Goal: Information Seeking & Learning: Learn about a topic

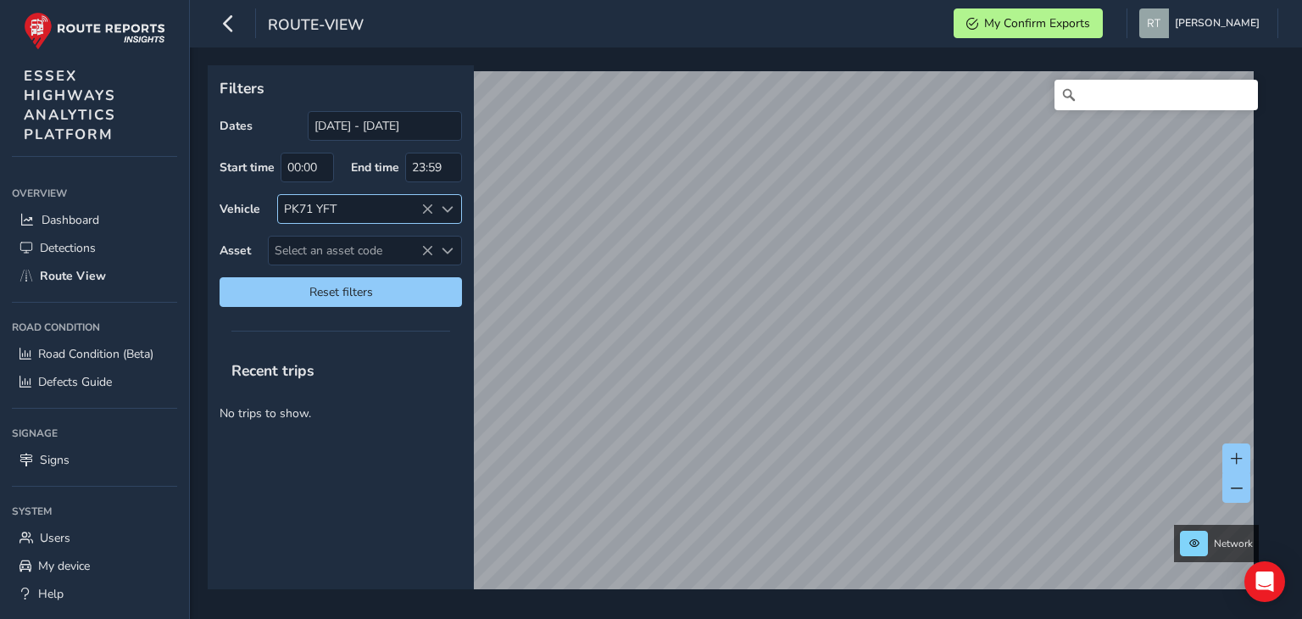
click at [432, 210] on icon at bounding box center [427, 209] width 12 height 12
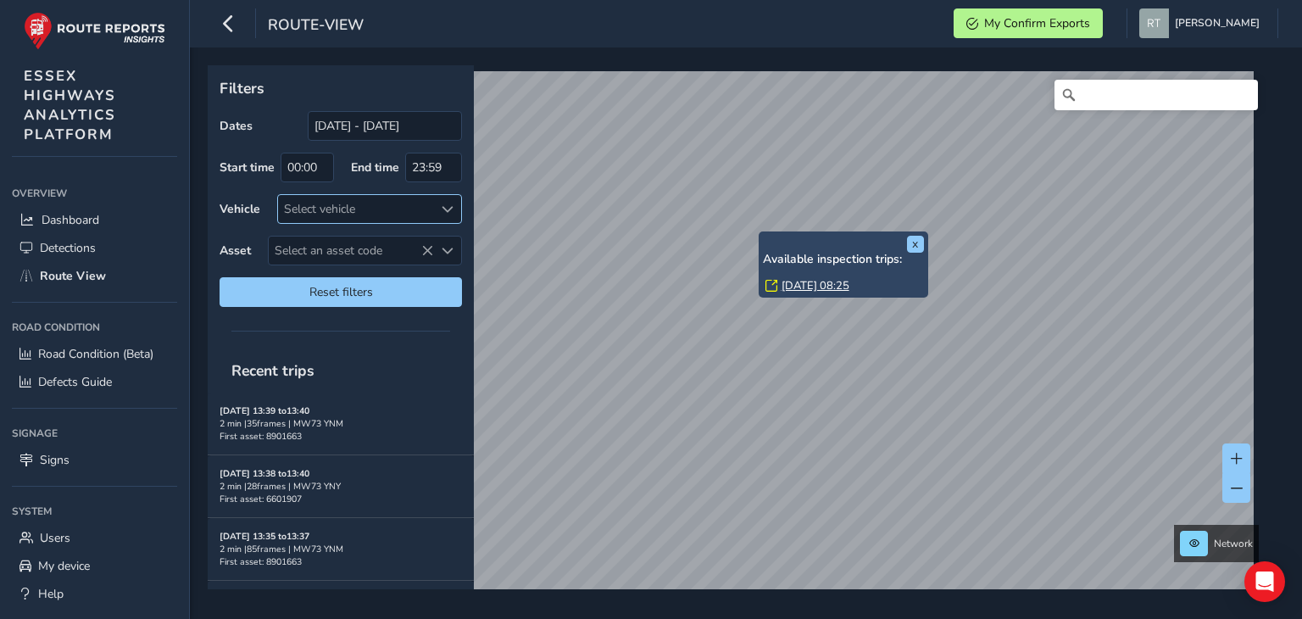
click at [794, 290] on link "Tue, 2 Sep, 08:25" at bounding box center [816, 285] width 68 height 15
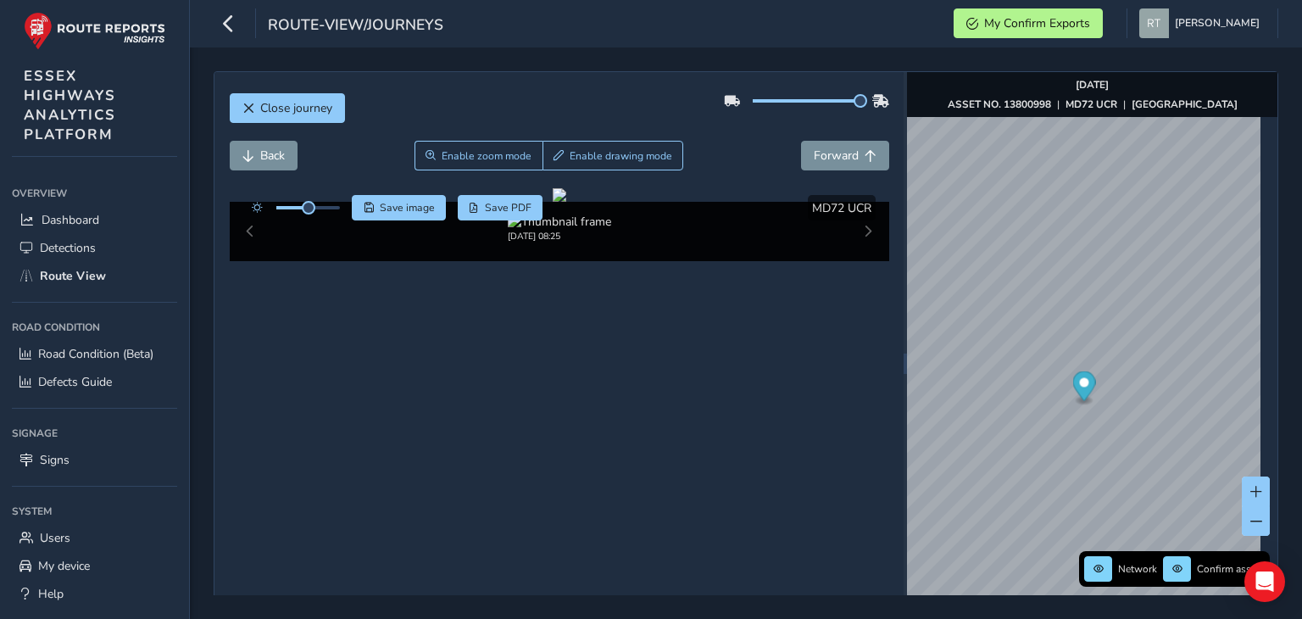
drag, startPoint x: 800, startPoint y: 102, endPoint x: 871, endPoint y: 100, distance: 70.4
click at [871, 100] on div at bounding box center [806, 100] width 165 height 27
drag, startPoint x: 309, startPoint y: 213, endPoint x: 356, endPoint y: 215, distance: 46.7
click at [356, 215] on div "Save image Save PDF" at bounding box center [393, 207] width 300 height 25
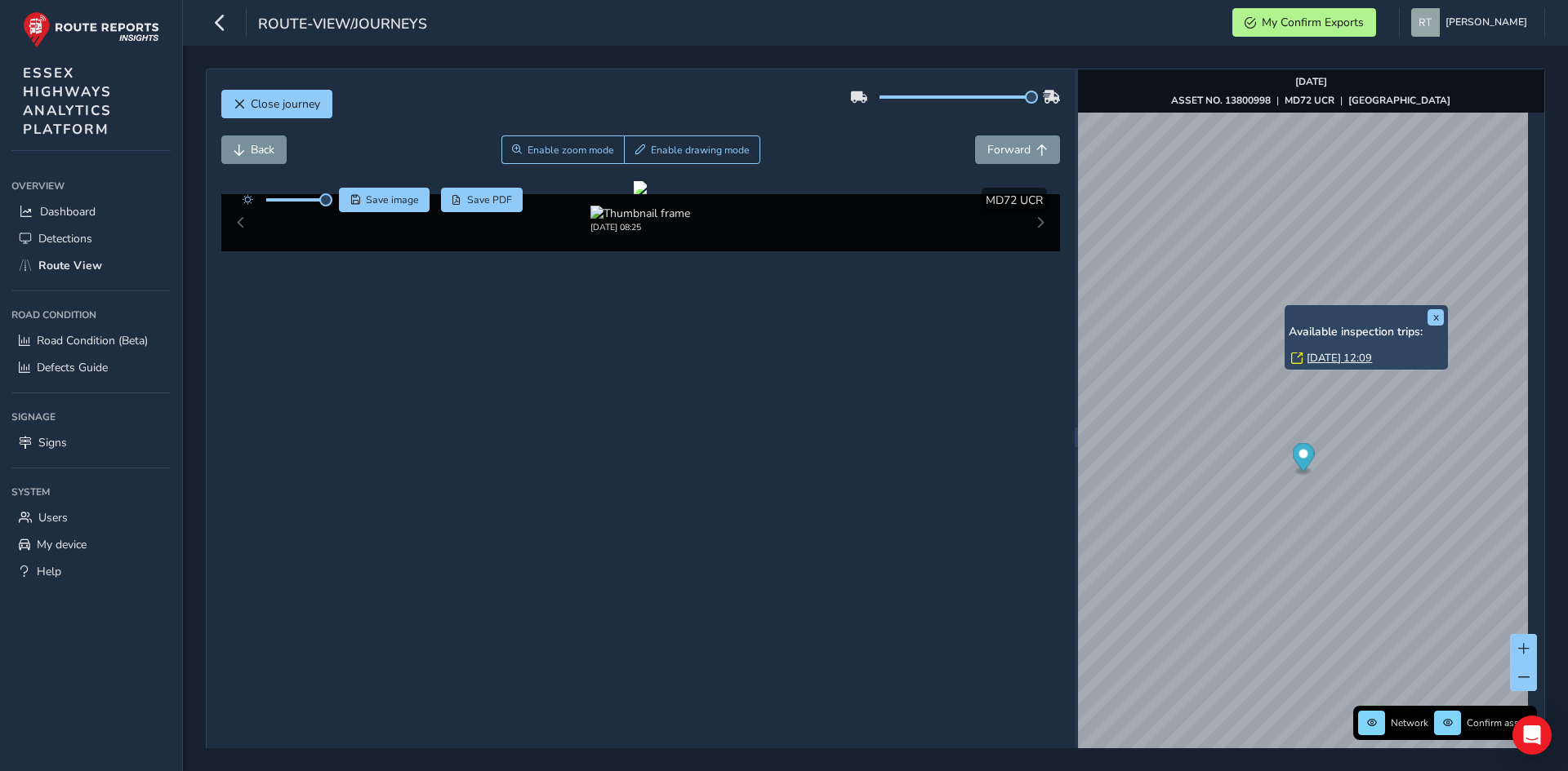
click at [1254, 356] on link "Tue, 2 Sep, 12:09" at bounding box center [1340, 358] width 65 height 14
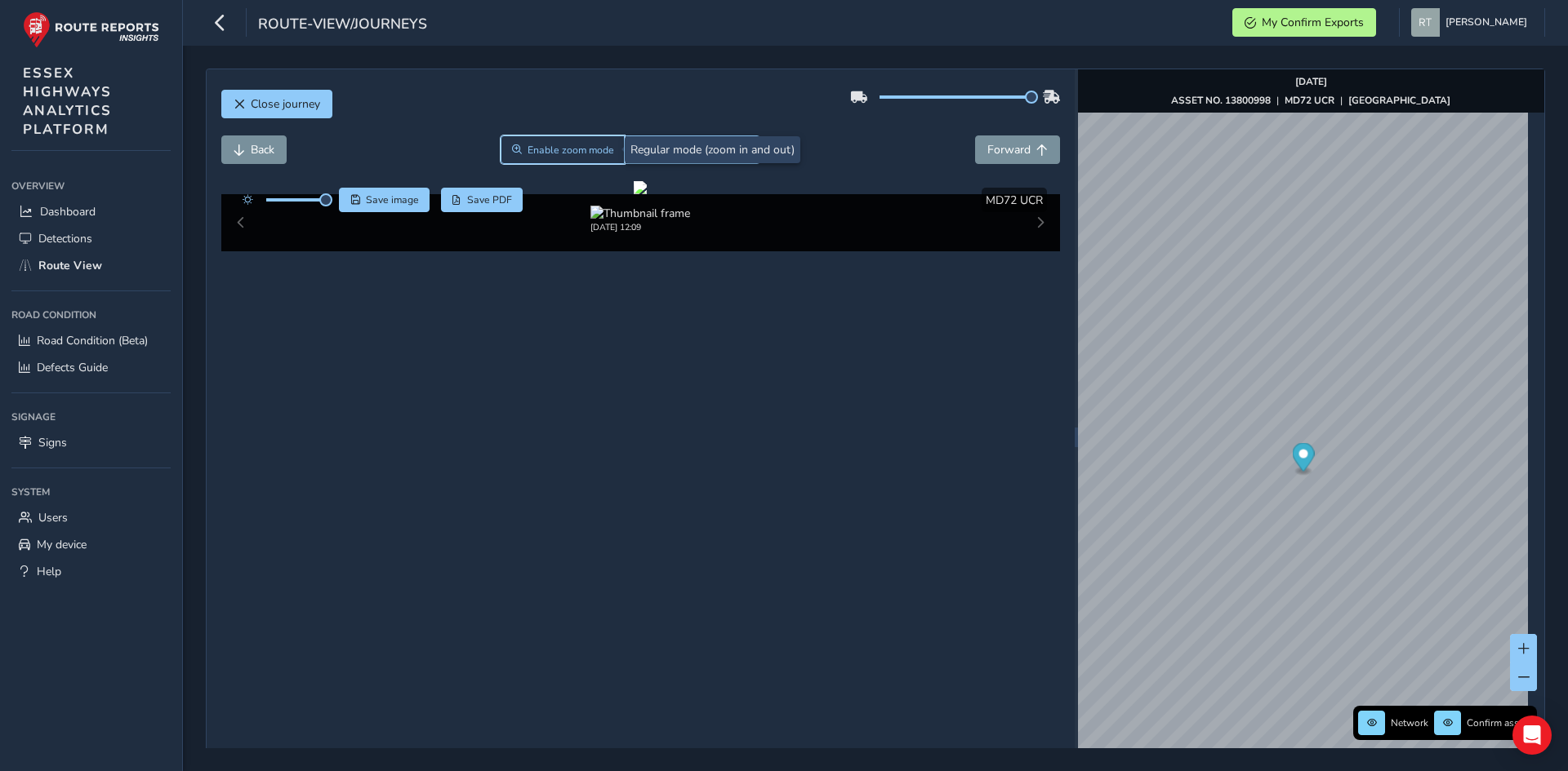
click at [559, 148] on span "Enable zoom mode" at bounding box center [571, 150] width 87 height 13
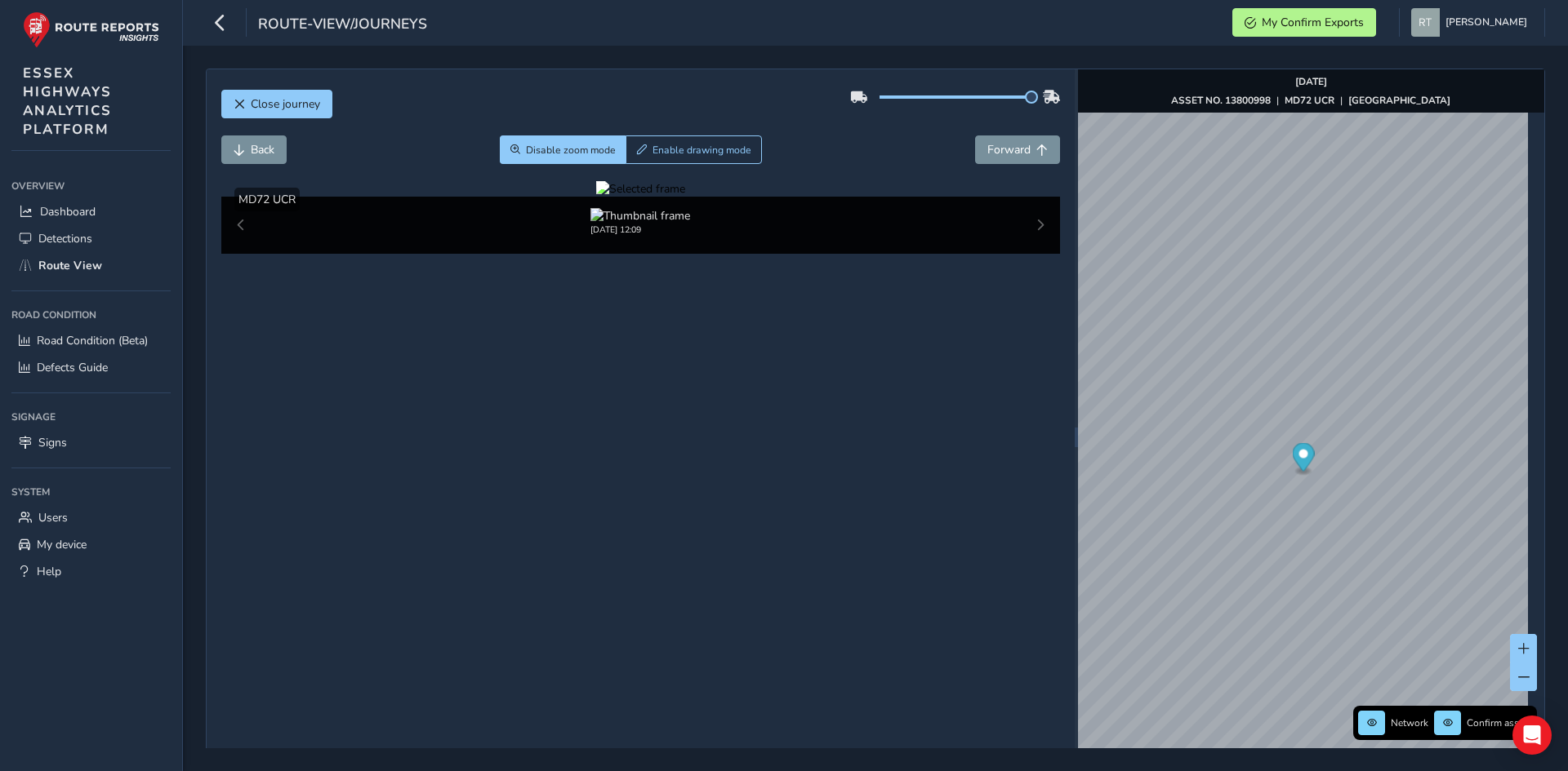
click at [596, 196] on div at bounding box center [640, 189] width 89 height 15
click at [589, 151] on span "Disable zoom mode" at bounding box center [570, 150] width 90 height 13
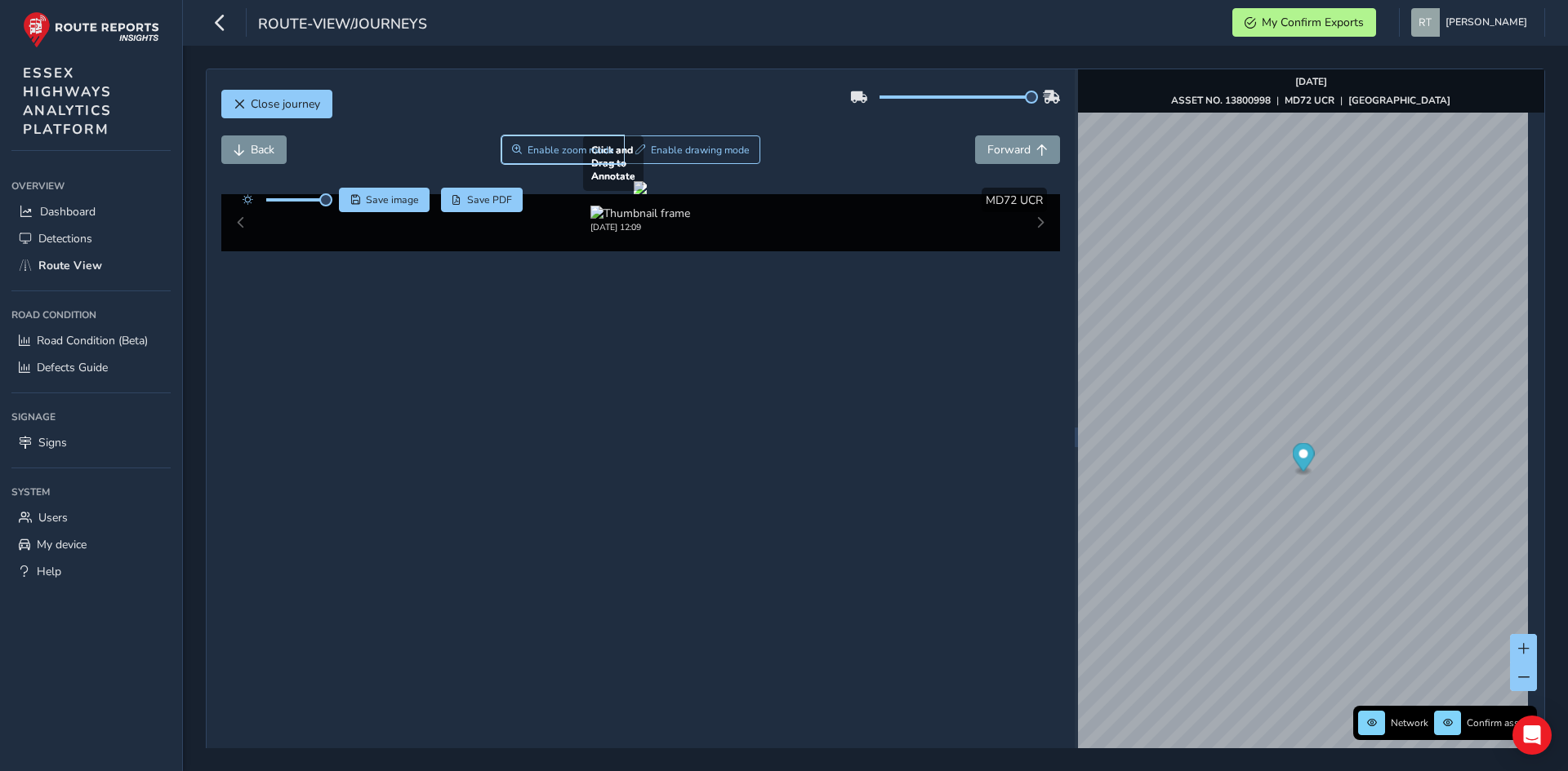
drag, startPoint x: 566, startPoint y: 145, endPoint x: 305, endPoint y: 336, distance: 323.4
click at [305, 336] on div "Close journey Back Enable zoom mode Enable drawing mode Forward Click and Drag …" at bounding box center [640, 437] width 868 height 736
click at [533, 149] on span "Enable zoom mode" at bounding box center [571, 150] width 87 height 13
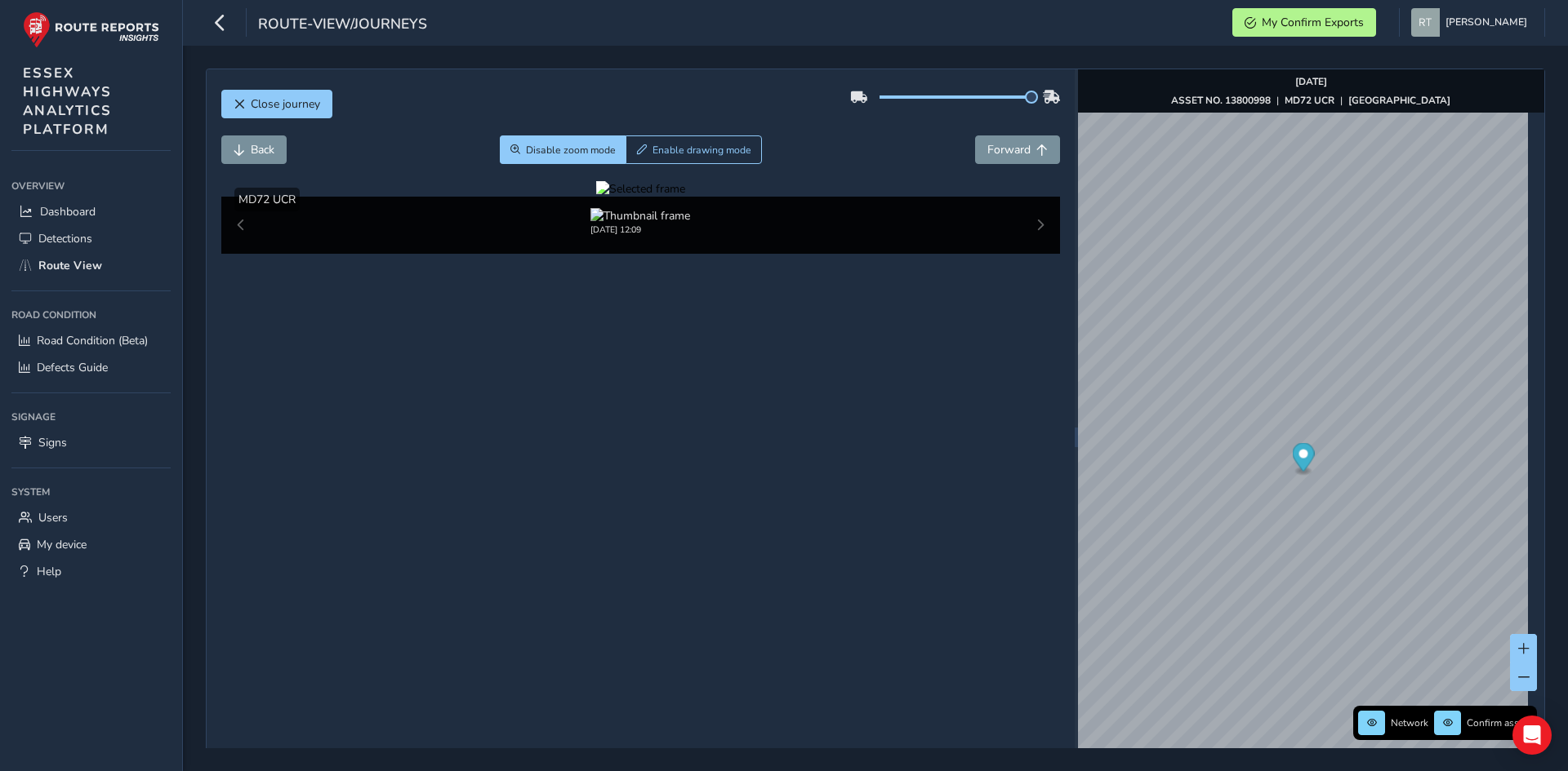
click at [596, 196] on div at bounding box center [640, 189] width 89 height 15
drag, startPoint x: 282, startPoint y: 362, endPoint x: 196, endPoint y: 354, distance: 86.4
click at [196, 354] on div "Close journey Back Disable zoom mode Enable drawing mode Forward Click and Drag…" at bounding box center [875, 408] width 1385 height 726
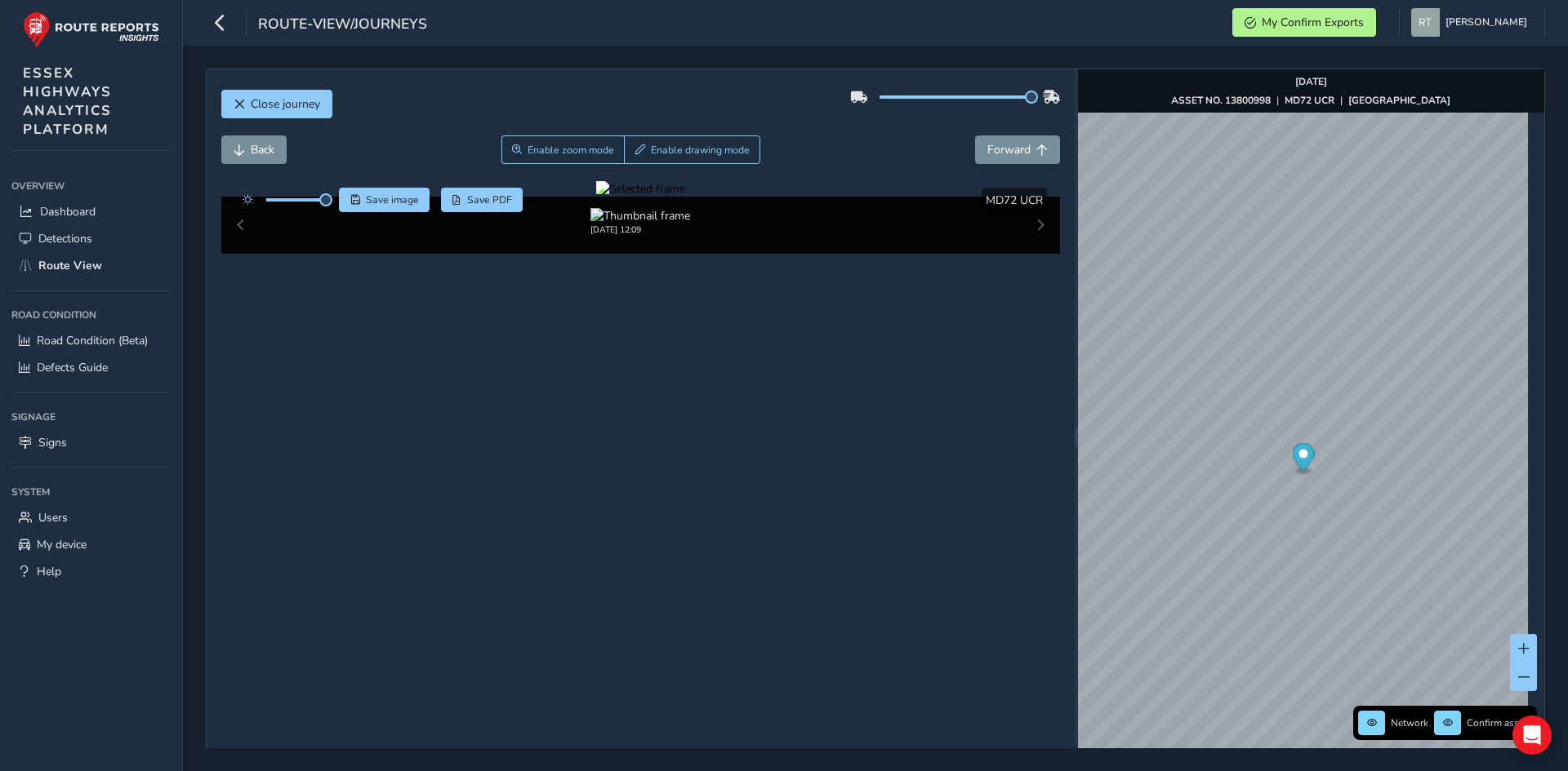
click at [596, 196] on div at bounding box center [640, 189] width 89 height 15
drag, startPoint x: 456, startPoint y: 408, endPoint x: 626, endPoint y: 504, distance: 195.2
click at [622, 503] on img at bounding box center [1076, 315] width 2352 height 1323
drag, startPoint x: 850, startPoint y: 320, endPoint x: 637, endPoint y: 374, distance: 219.7
click at [637, 196] on div at bounding box center [640, 189] width 89 height 15
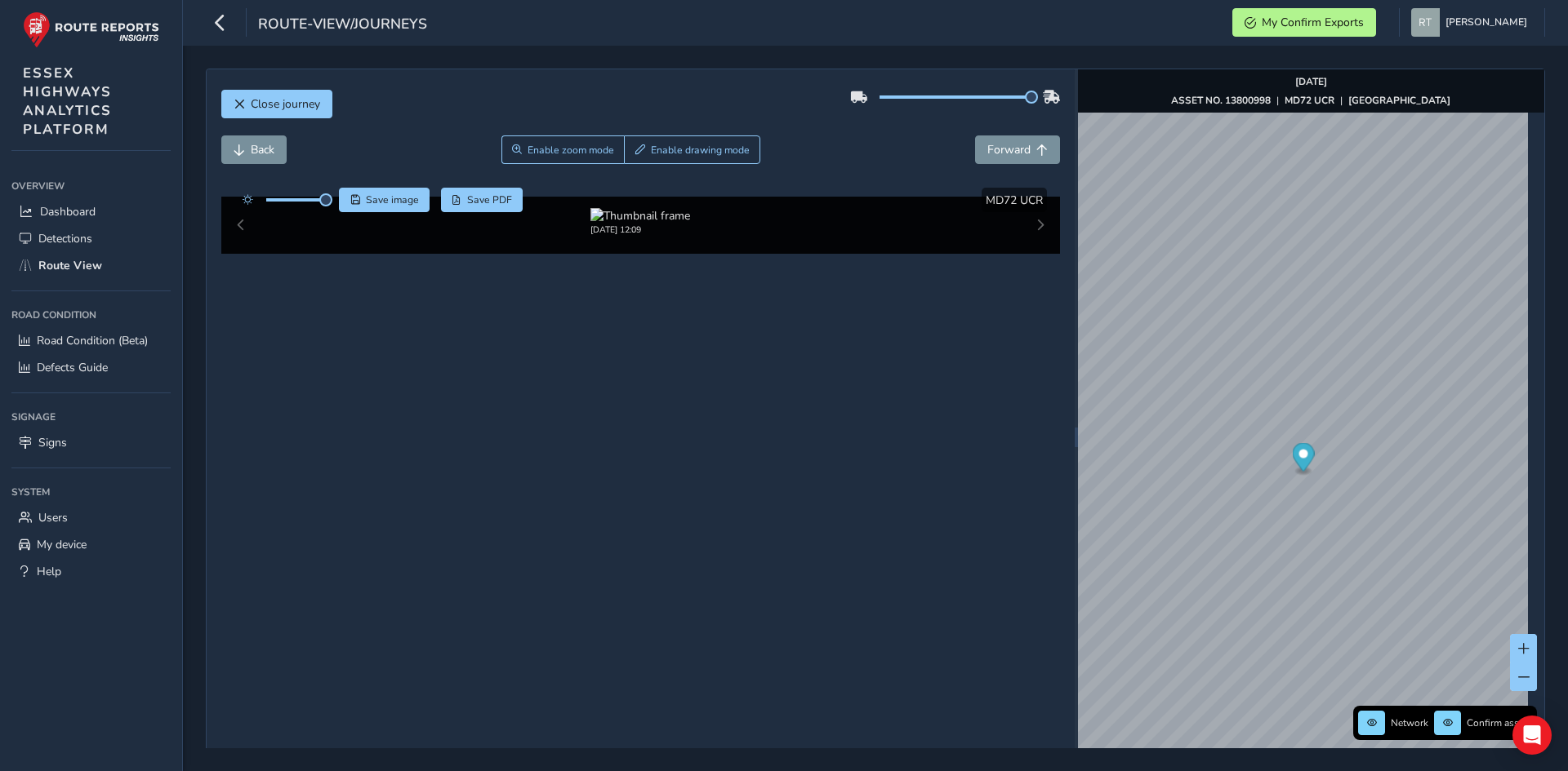
click at [645, 399] on img at bounding box center [996, 443] width 2352 height 1323
click at [645, 196] on div at bounding box center [640, 189] width 89 height 15
drag, startPoint x: 910, startPoint y: 432, endPoint x: 743, endPoint y: 440, distance: 167.2
click at [685, 196] on div at bounding box center [640, 189] width 89 height 15
drag, startPoint x: 763, startPoint y: 435, endPoint x: 604, endPoint y: 260, distance: 236.4
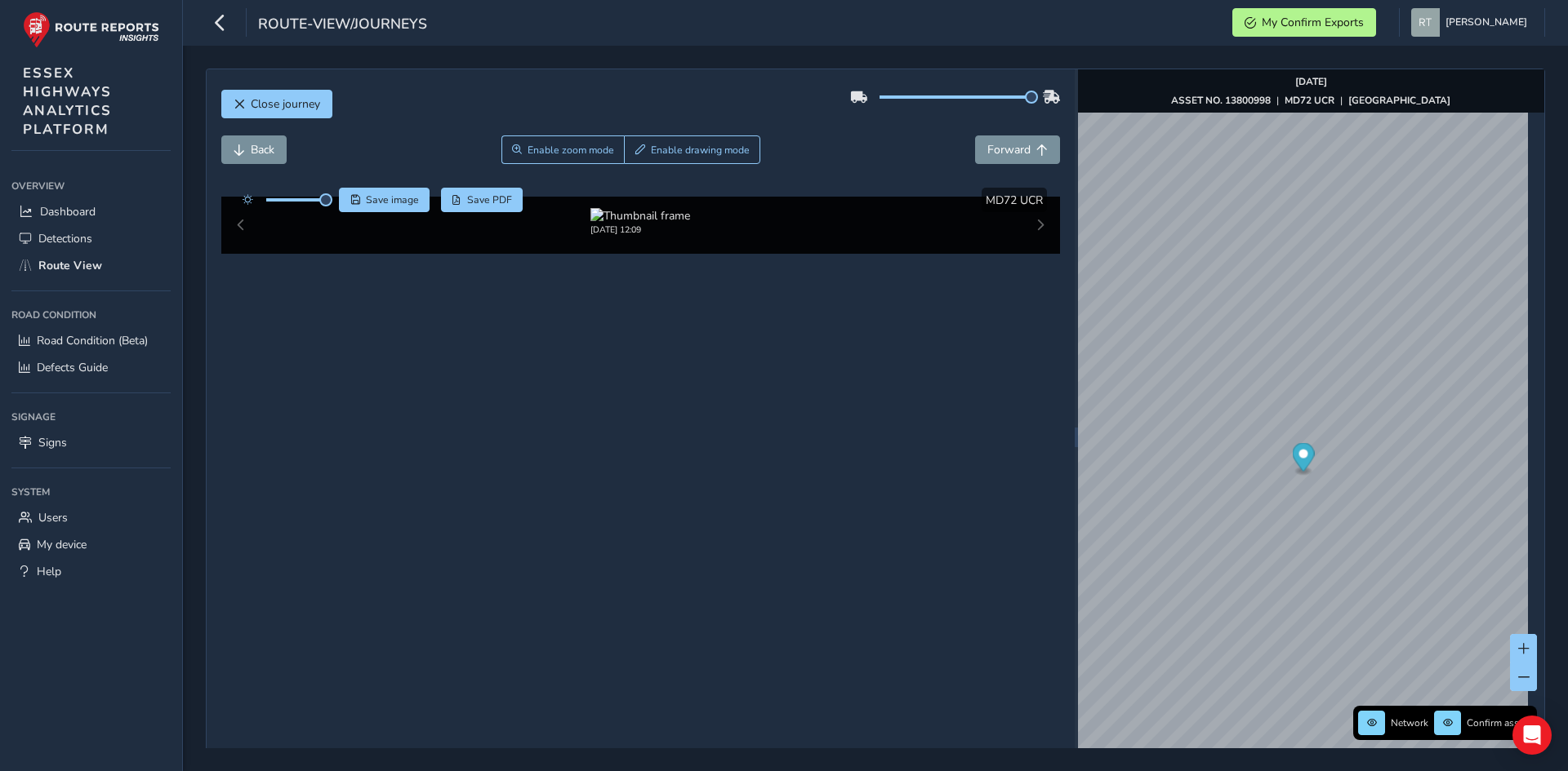
click at [604, 260] on img at bounding box center [1191, 687] width 2352 height 1323
drag, startPoint x: 617, startPoint y: 488, endPoint x: 715, endPoint y: 490, distance: 98.0
click at [685, 196] on div at bounding box center [640, 189] width 89 height 15
click at [715, 490] on img at bounding box center [869, 278] width 2352 height 1323
click at [685, 196] on div at bounding box center [640, 189] width 89 height 15
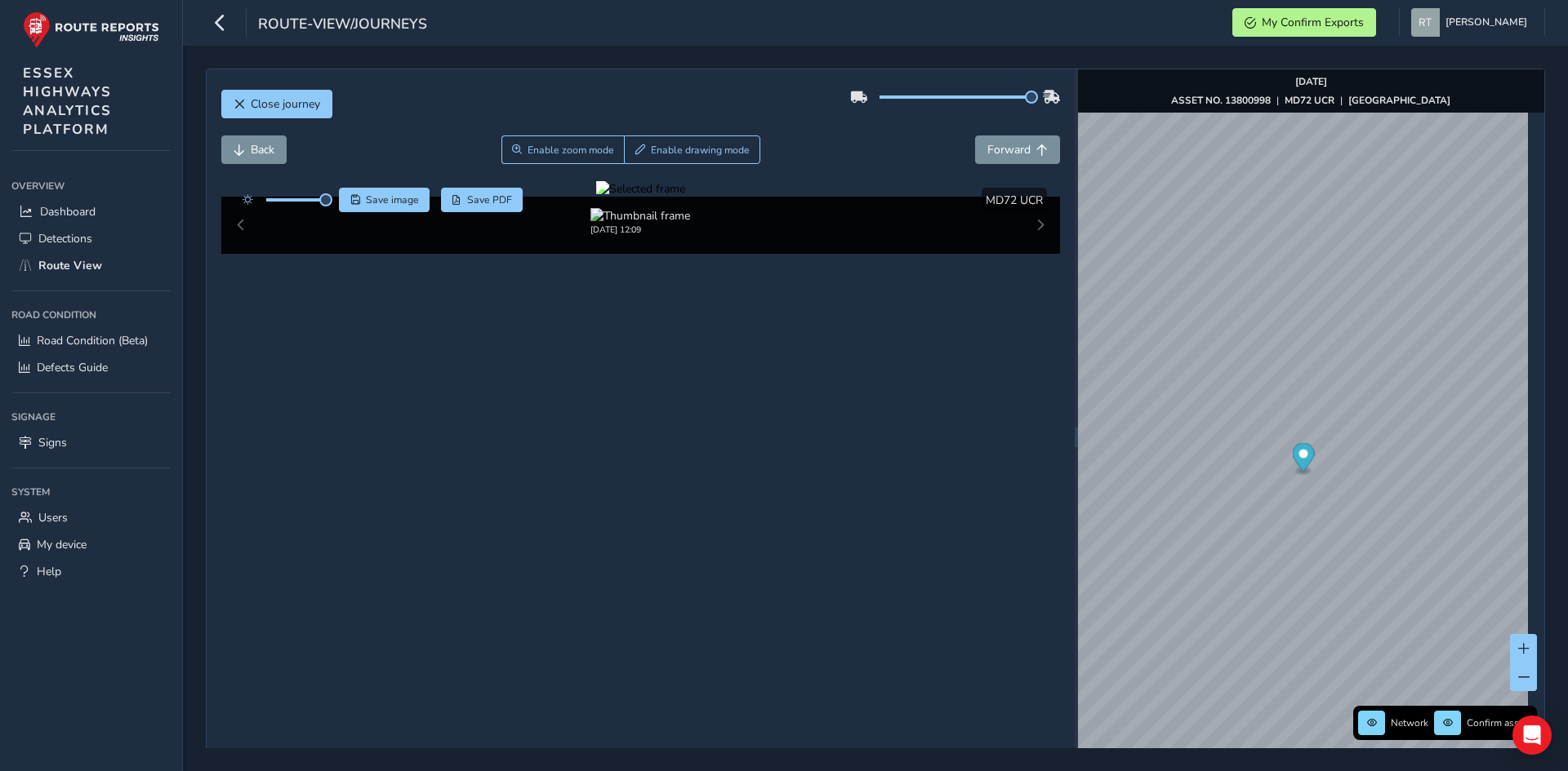
drag, startPoint x: 582, startPoint y: 455, endPoint x: 550, endPoint y: 454, distance: 32.0
click at [596, 196] on div at bounding box center [640, 189] width 89 height 15
drag, startPoint x: 610, startPoint y: 456, endPoint x: 399, endPoint y: 521, distance: 220.8
click at [596, 196] on figure at bounding box center [640, 189] width 89 height 15
drag, startPoint x: 1008, startPoint y: 530, endPoint x: 877, endPoint y: 497, distance: 135.1
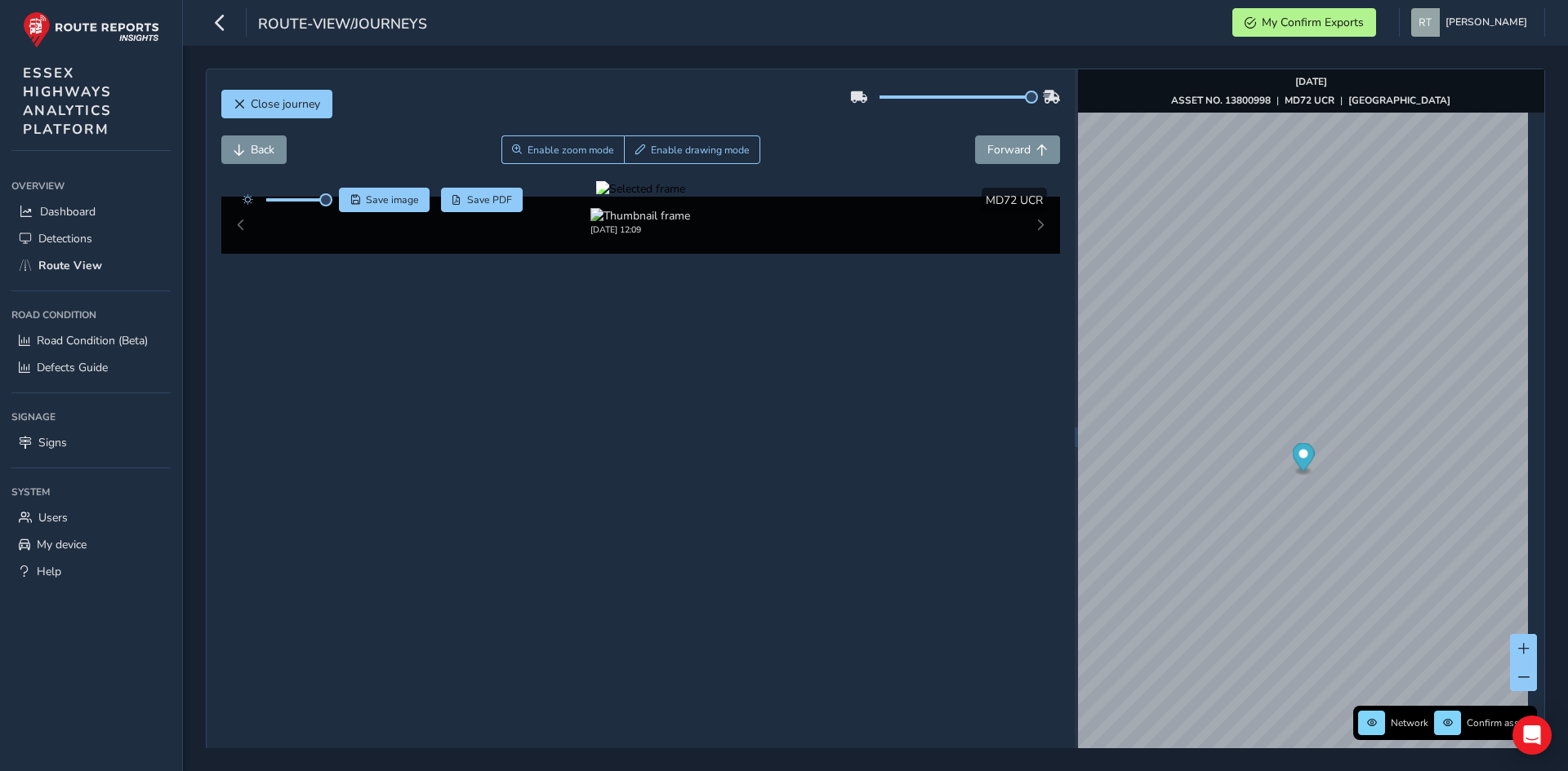
click at [685, 196] on div at bounding box center [640, 189] width 89 height 15
click at [1086, 595] on div "Close journey Back Enable zoom mode Enable drawing mode Forward Click and Drag …" at bounding box center [875, 437] width 1340 height 737
click at [685, 196] on div at bounding box center [640, 189] width 89 height 15
click at [612, 523] on img at bounding box center [1058, 218] width 2352 height 1323
click at [578, 158] on button "Enable zoom mode" at bounding box center [562, 150] width 124 height 29
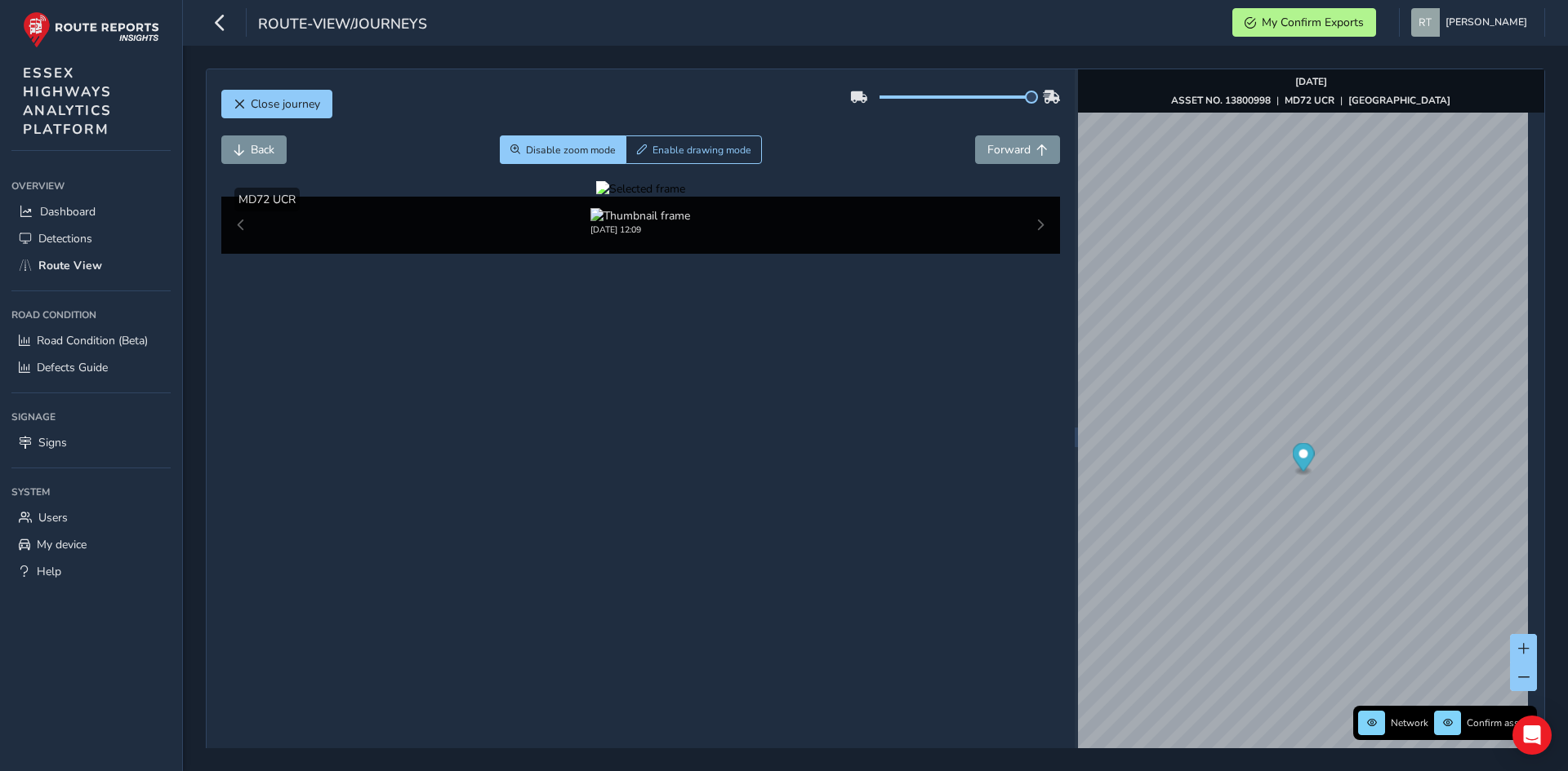
drag, startPoint x: 383, startPoint y: 487, endPoint x: 861, endPoint y: 352, distance: 496.7
click at [685, 196] on div at bounding box center [640, 189] width 89 height 15
drag, startPoint x: 685, startPoint y: 448, endPoint x: 191, endPoint y: 446, distance: 494.0
click at [191, 446] on div "Close journey Back Disable zoom mode Enable drawing mode Forward Click and Drag…" at bounding box center [875, 408] width 1385 height 726
click at [685, 196] on div at bounding box center [640, 189] width 89 height 15
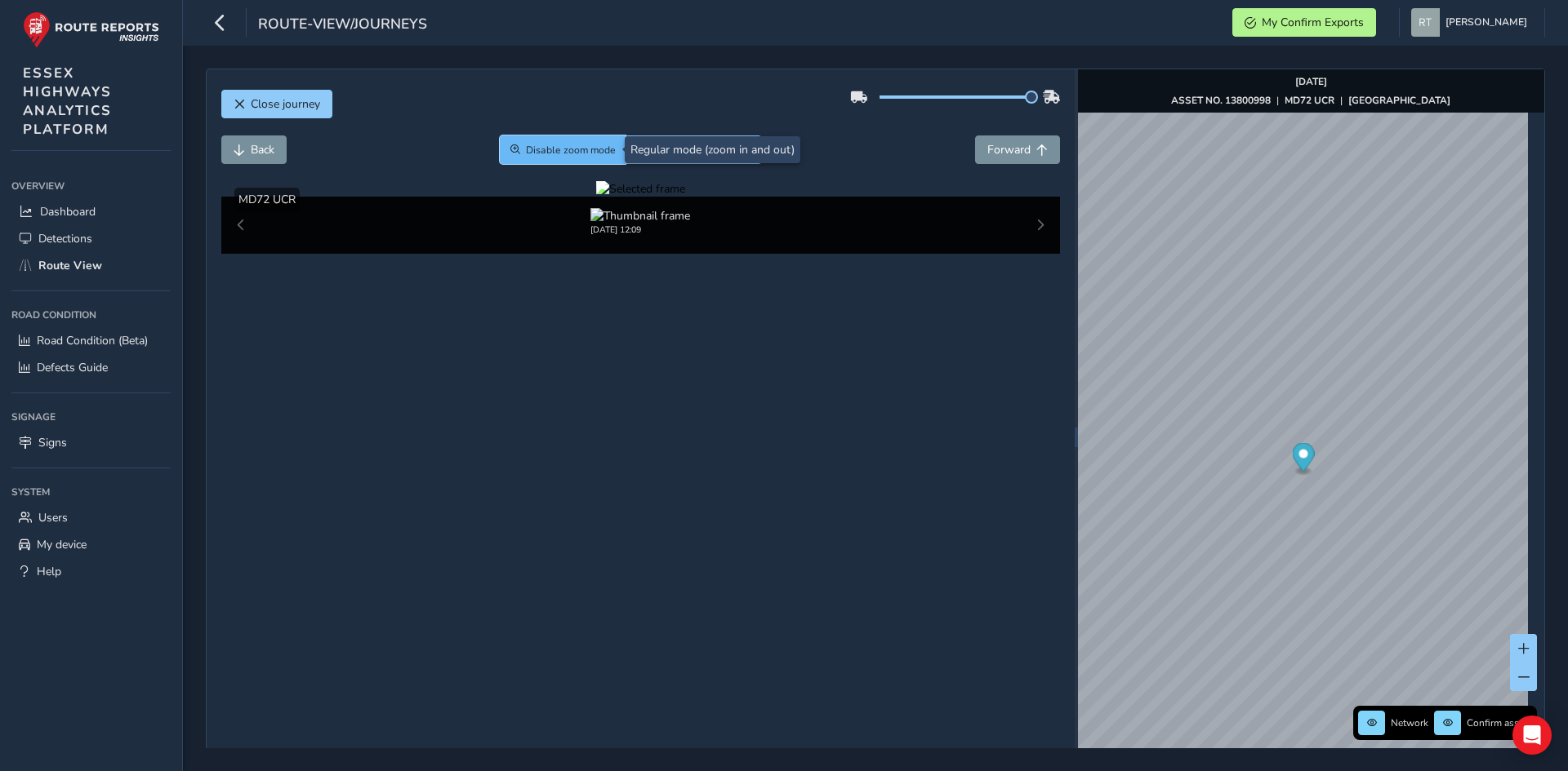
click at [585, 151] on span "Disable zoom mode" at bounding box center [570, 150] width 90 height 13
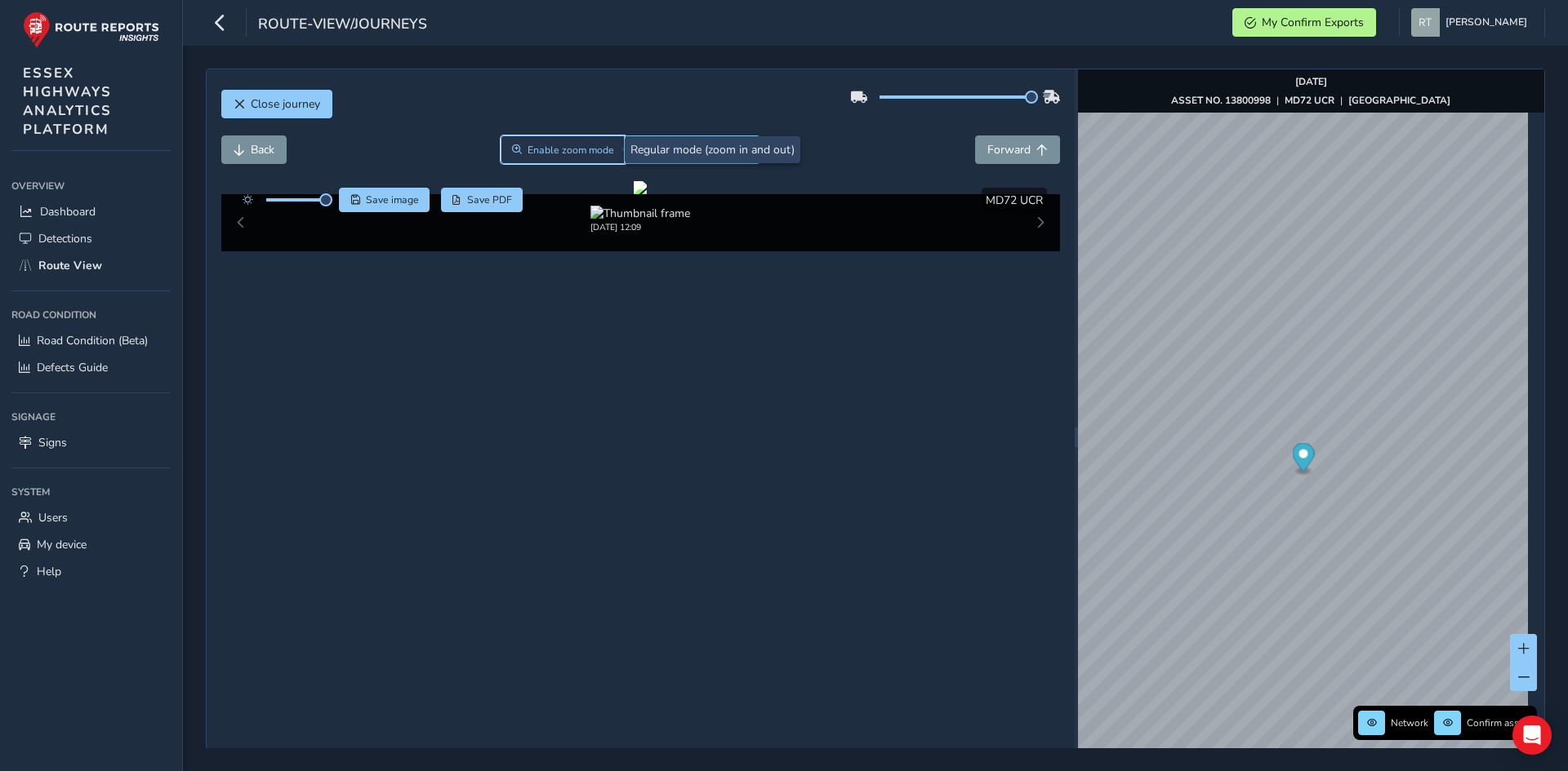
click at [577, 150] on span "Enable zoom mode" at bounding box center [571, 150] width 87 height 13
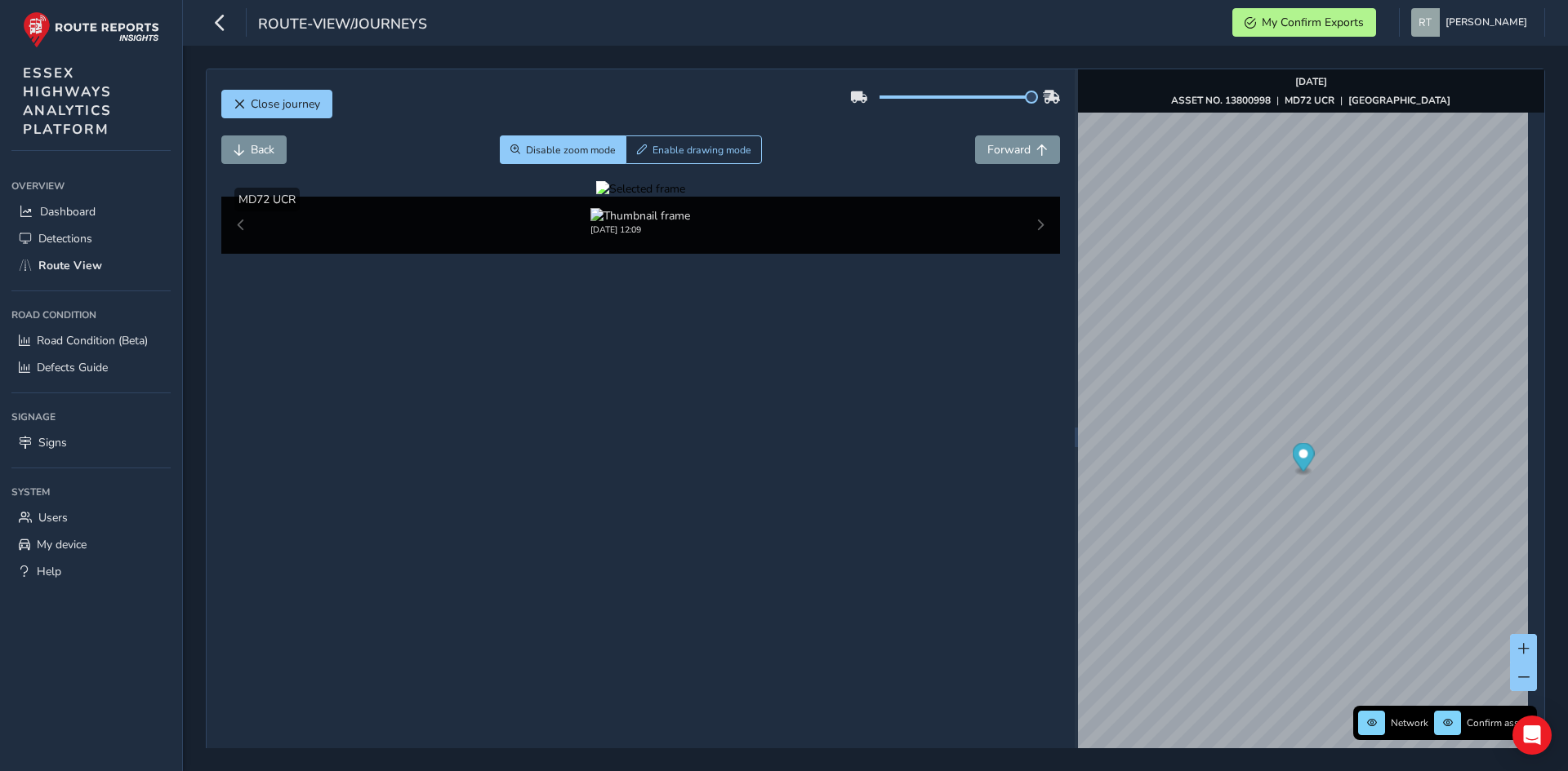
drag, startPoint x: 405, startPoint y: 526, endPoint x: 583, endPoint y: 503, distance: 179.5
click at [596, 196] on div at bounding box center [640, 189] width 89 height 15
drag, startPoint x: 459, startPoint y: 510, endPoint x: 204, endPoint y: 479, distance: 256.9
click at [204, 479] on div "Close journey Back Disable zoom mode Enable drawing mode Forward Click and Drag…" at bounding box center [875, 408] width 1385 height 726
drag, startPoint x: 862, startPoint y: 501, endPoint x: 742, endPoint y: 513, distance: 120.6
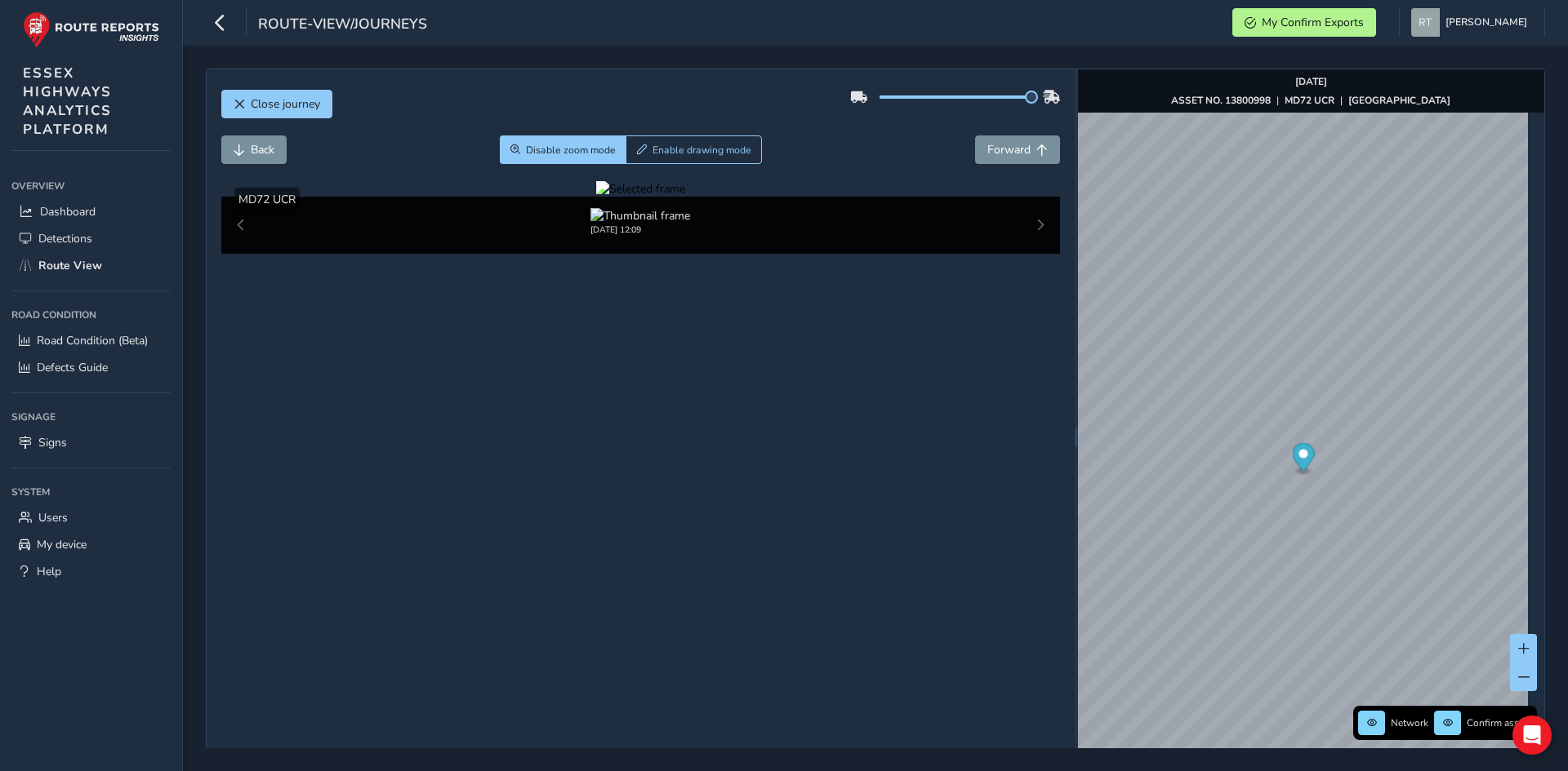
click at [685, 196] on div at bounding box center [640, 189] width 89 height 15
drag, startPoint x: 824, startPoint y: 492, endPoint x: 715, endPoint y: 454, distance: 115.4
click at [715, 454] on img at bounding box center [869, 342] width 2352 height 1323
drag, startPoint x: 750, startPoint y: 470, endPoint x: 754, endPoint y: 460, distance: 10.8
click at [685, 196] on div at bounding box center [640, 189] width 89 height 15
